Goal: Use online tool/utility: Utilize a website feature to perform a specific function

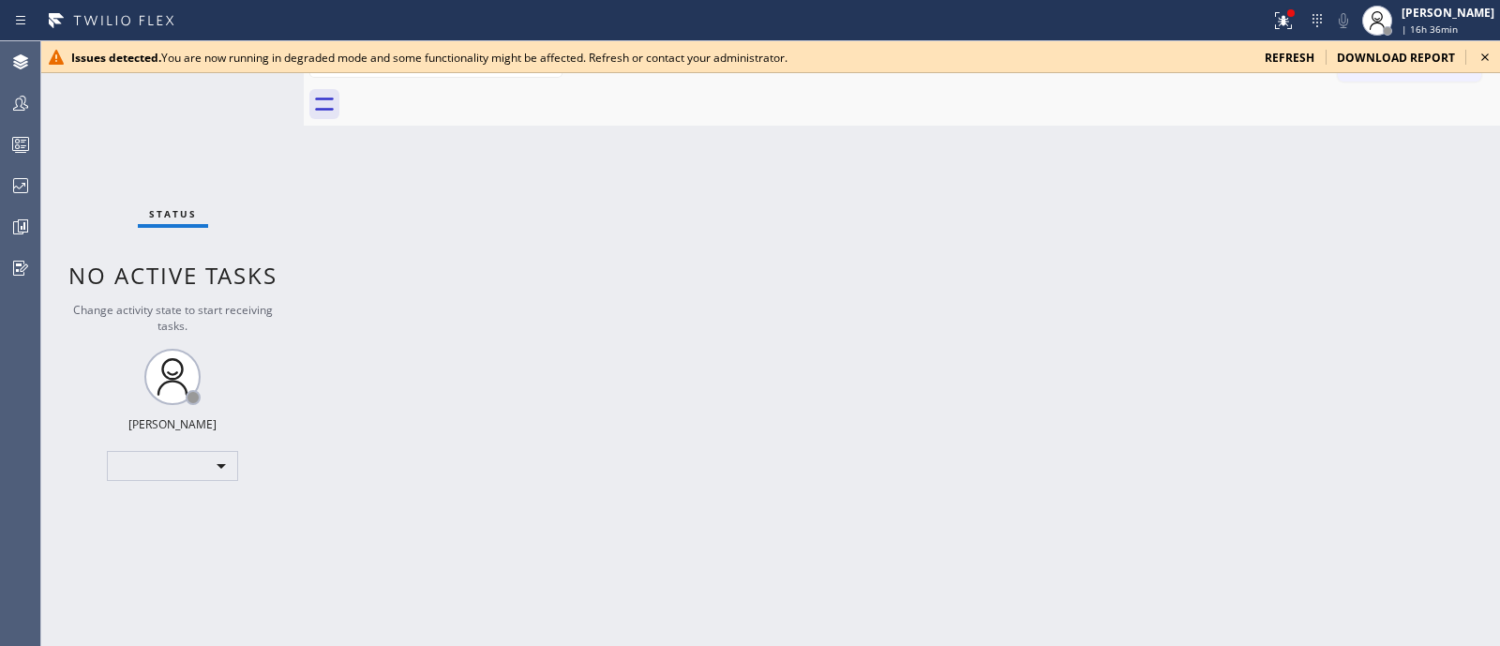
click at [1199, 54] on icon at bounding box center [1485, 57] width 23 height 23
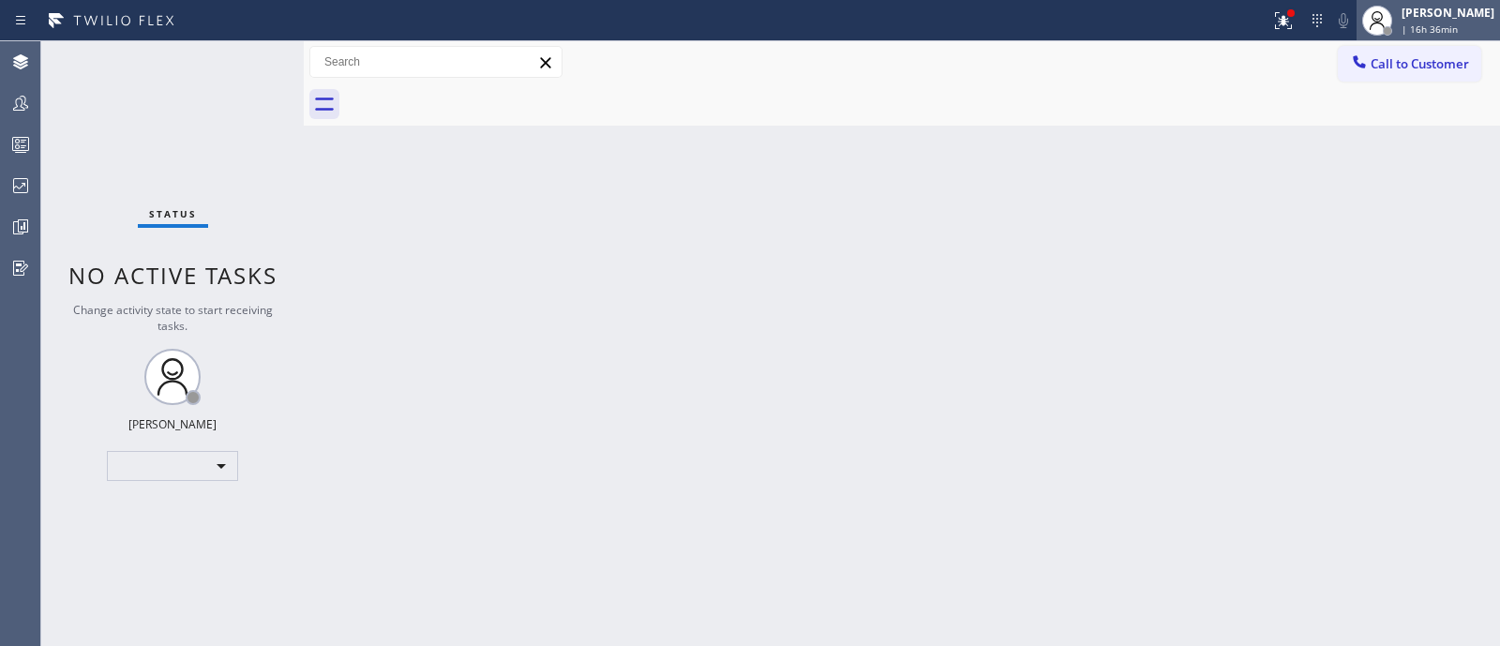
click at [1199, 16] on div "[PERSON_NAME]" at bounding box center [1448, 13] width 93 height 16
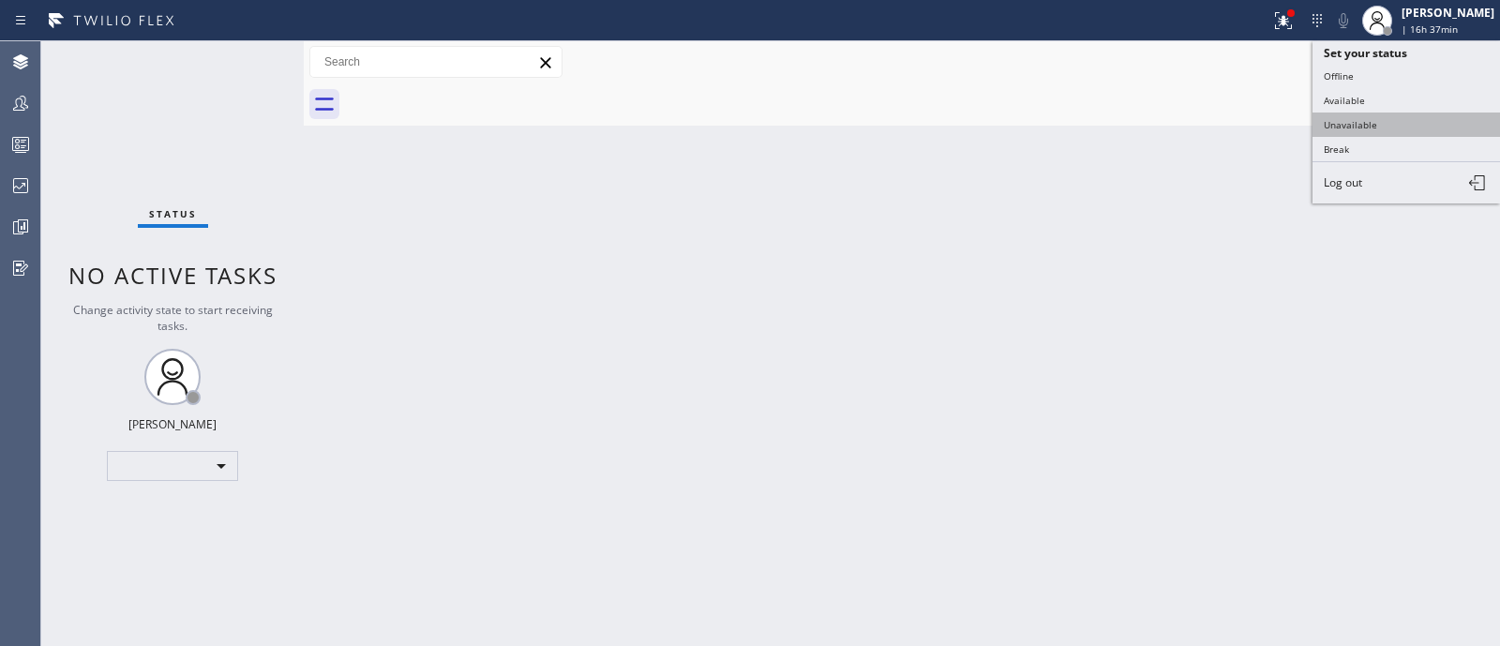
click at [1199, 127] on button "Unavailable" at bounding box center [1407, 125] width 188 height 24
